Goal: Register for event/course

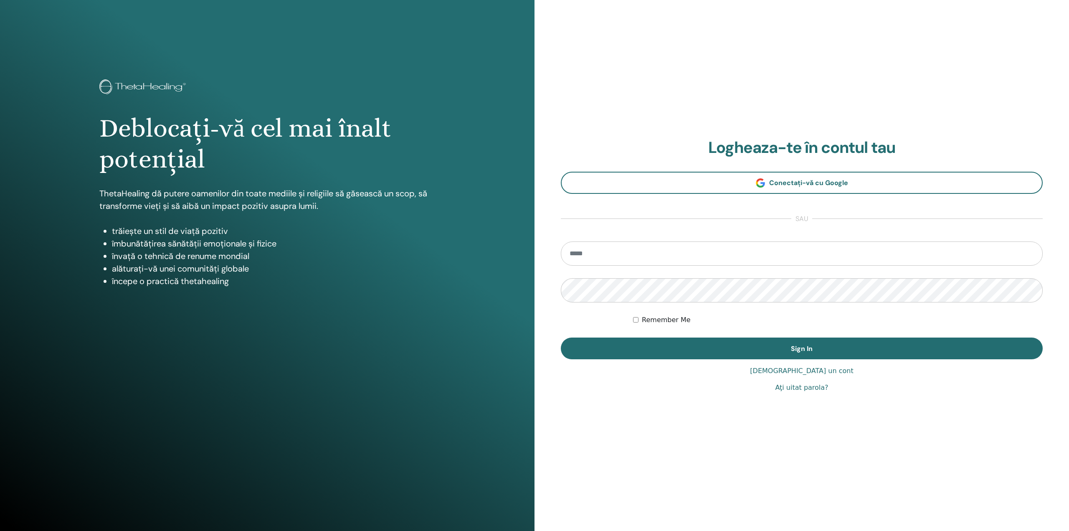
click at [684, 251] on input "email" at bounding box center [802, 253] width 482 height 24
type input "**********"
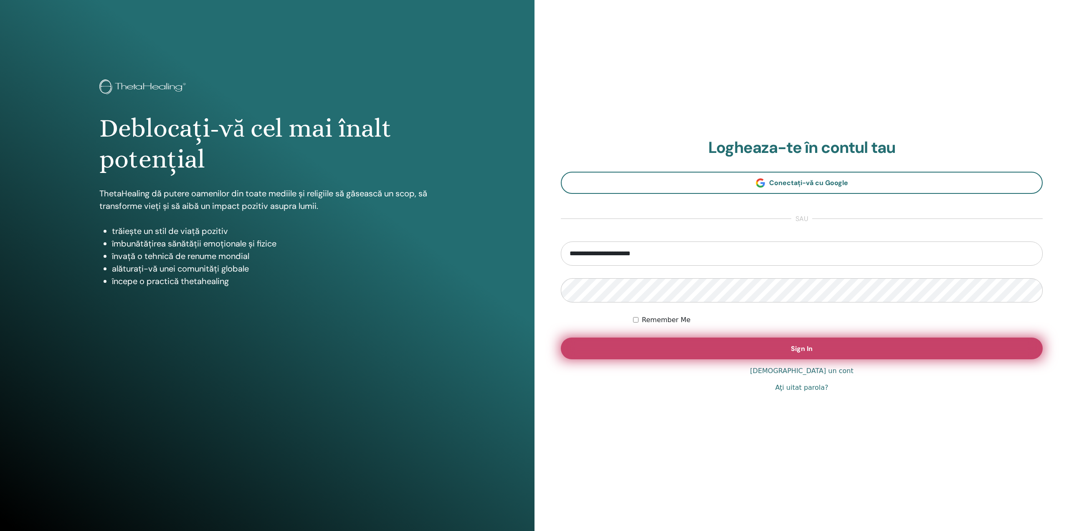
click at [651, 339] on button "Sign In" at bounding box center [802, 348] width 482 height 22
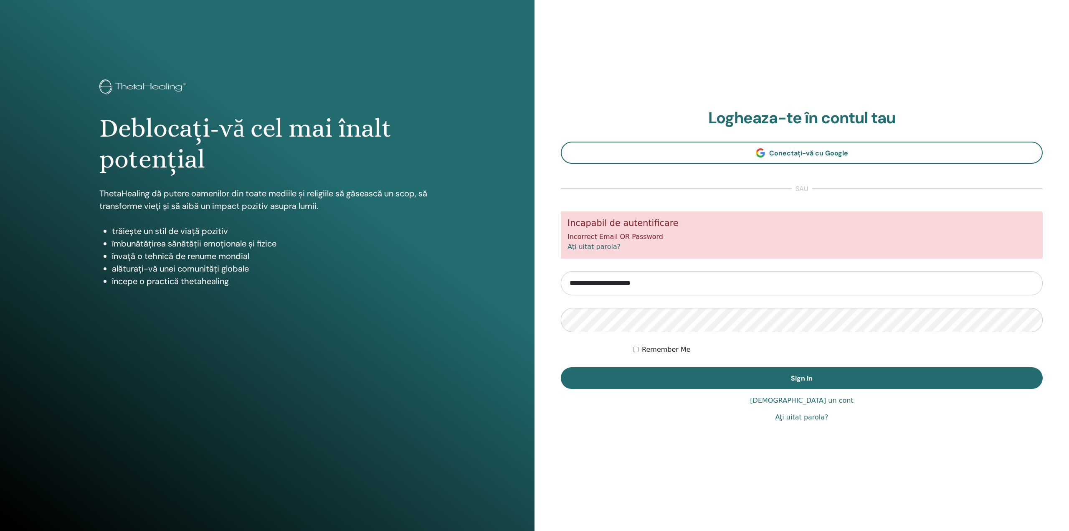
click at [649, 349] on label "Remember Me" at bounding box center [666, 350] width 49 height 10
click at [561, 367] on button "Sign In" at bounding box center [802, 378] width 482 height 22
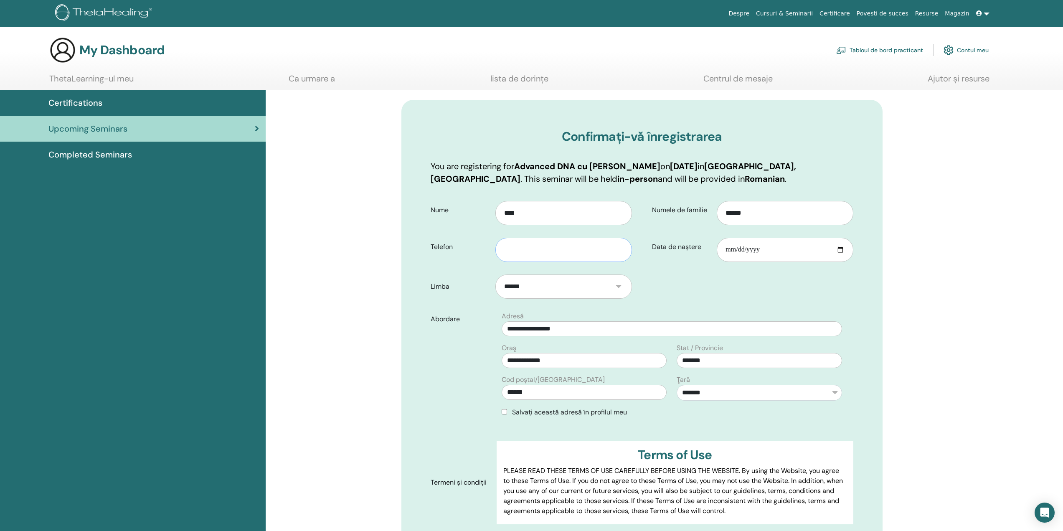
click at [571, 252] on input "text" at bounding box center [563, 250] width 136 height 24
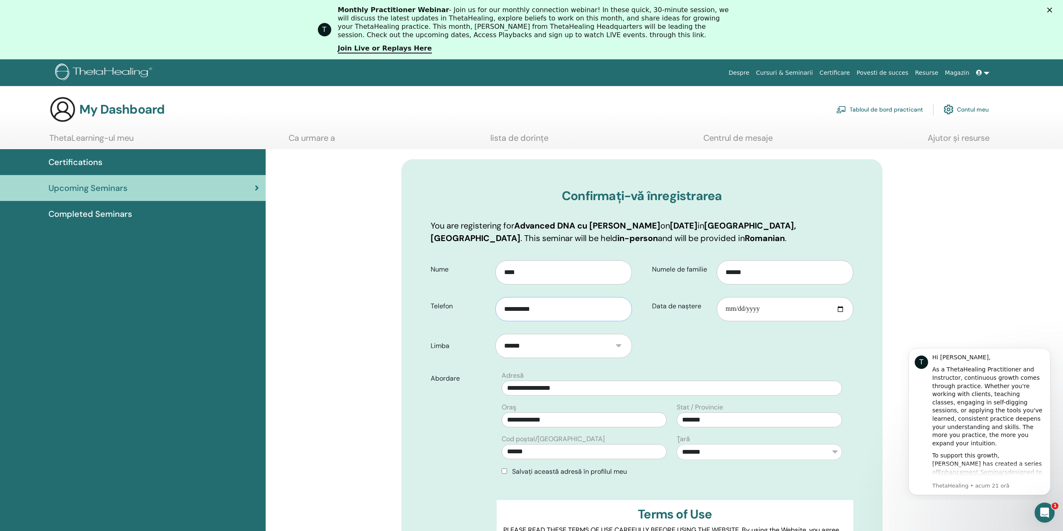
click at [576, 307] on input "**********" at bounding box center [563, 309] width 136 height 24
type input "**********"
click at [756, 311] on input "Data de naștere" at bounding box center [785, 309] width 136 height 24
click at [723, 310] on input "Data de naștere" at bounding box center [785, 309] width 136 height 24
click at [738, 310] on input "Data de naștere" at bounding box center [785, 309] width 136 height 24
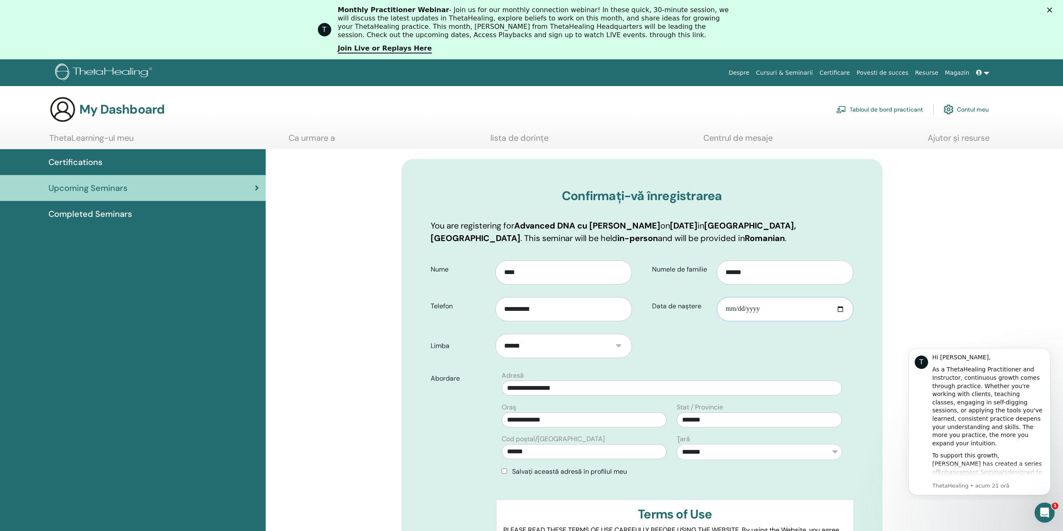
drag, startPoint x: 850, startPoint y: 313, endPoint x: 835, endPoint y: 311, distance: 15.1
click at [847, 312] on input "Data de naștere" at bounding box center [785, 309] width 136 height 24
click at [835, 311] on input "Data de naștere" at bounding box center [785, 309] width 136 height 24
click at [841, 310] on input "Data de naștere" at bounding box center [785, 309] width 136 height 24
type input "**********"
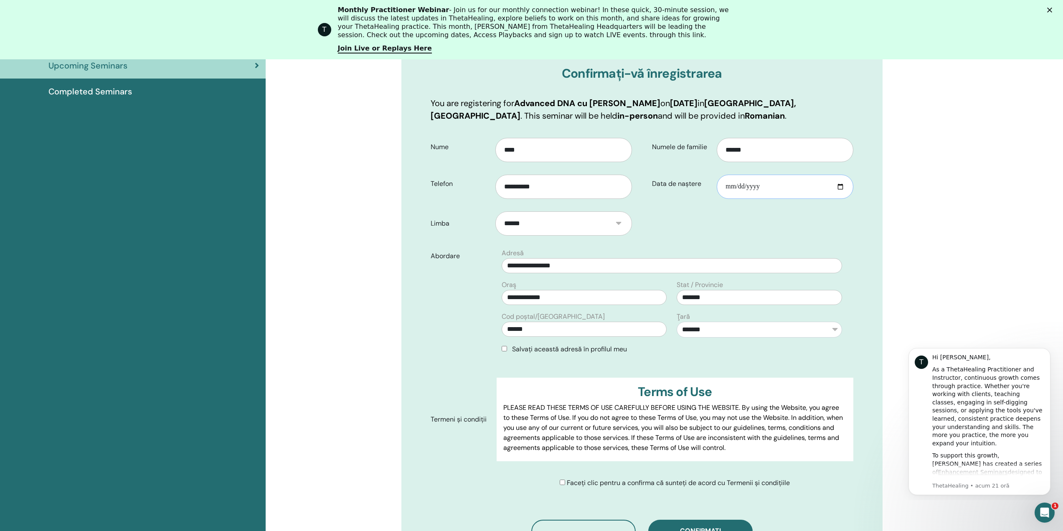
scroll to position [145, 0]
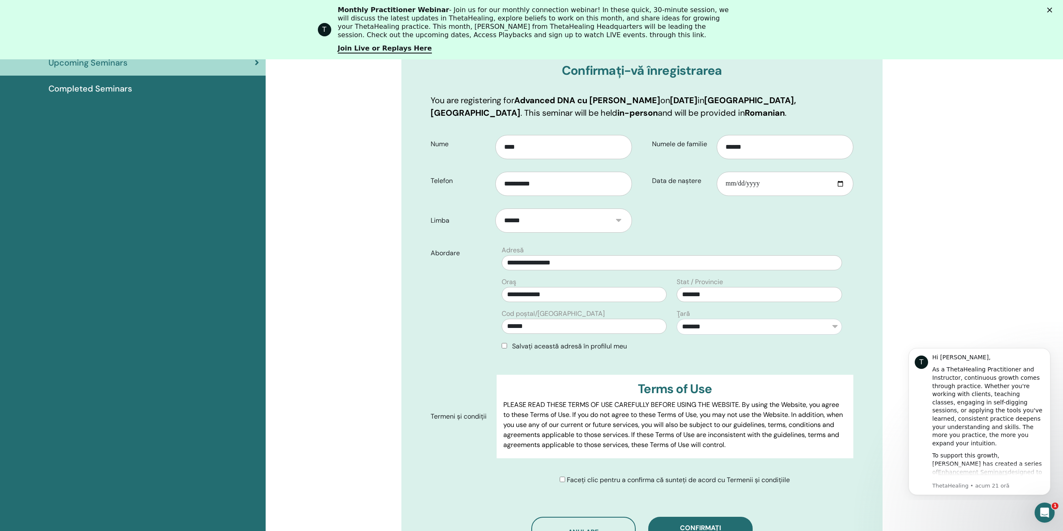
click at [581, 478] on span "Faceți clic pentru a confirma că sunteți de acord cu Termenii și condițiile" at bounding box center [678, 479] width 223 height 9
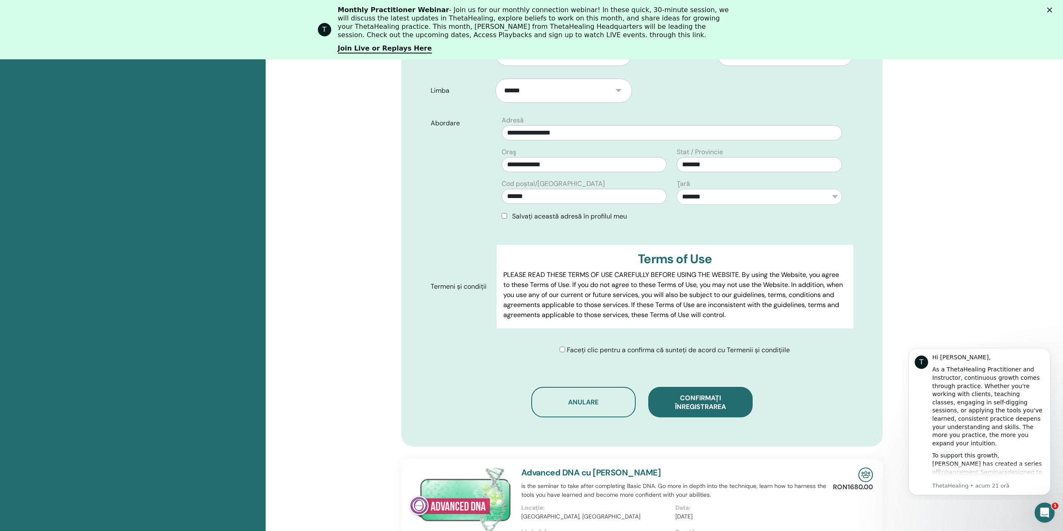
scroll to position [312, 0]
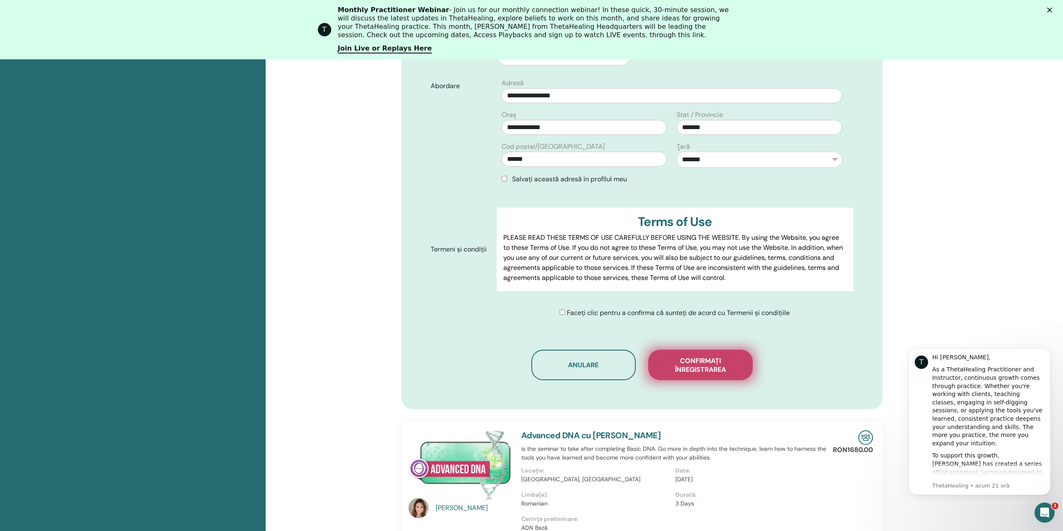
click at [700, 372] on span "Confirmați înregistrarea" at bounding box center [701, 365] width 84 height 18
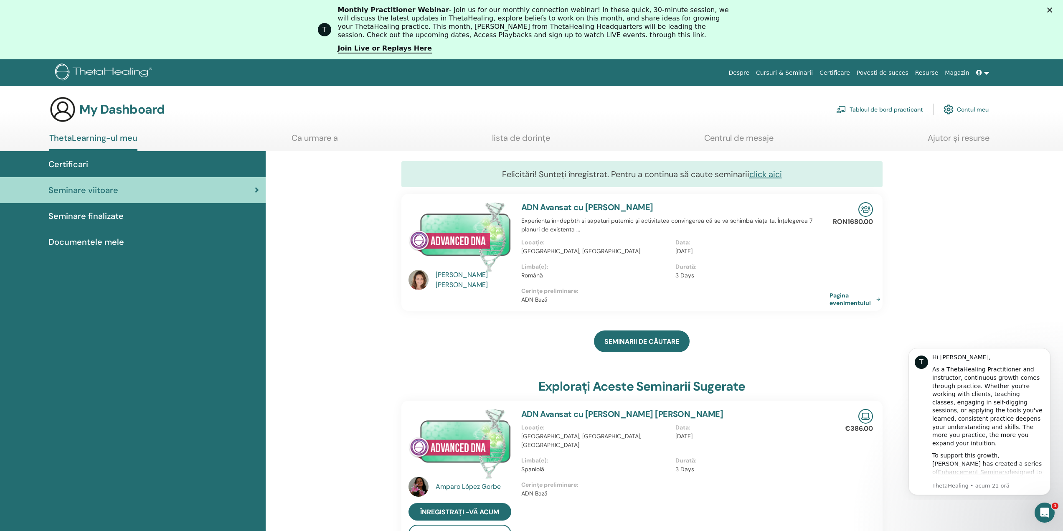
click at [817, 355] on div "SEMINARII DE CĂUTARE" at bounding box center [641, 341] width 481 height 42
click at [1047, 348] on icon "Dismiss notification" at bounding box center [1048, 350] width 5 height 5
